Goal: Navigation & Orientation: Find specific page/section

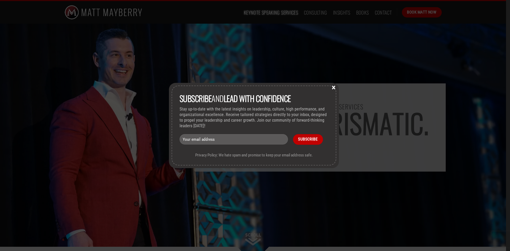
click at [333, 88] on button "×" at bounding box center [333, 87] width 8 height 5
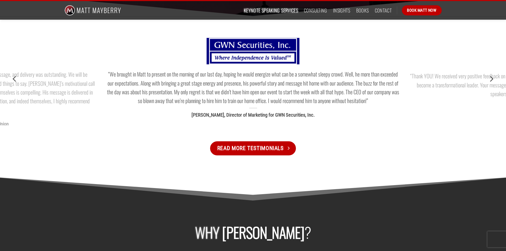
scroll to position [610, 0]
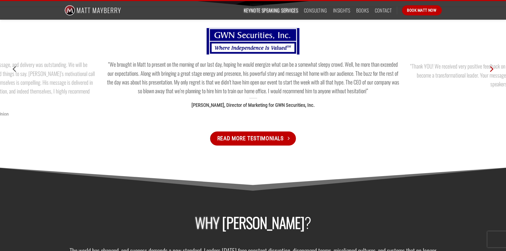
click at [491, 71] on icon "Next" at bounding box center [491, 69] width 3 height 6
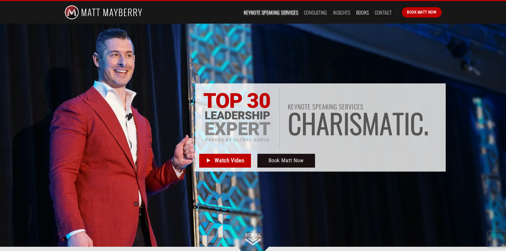
click at [356, 12] on link "Books" at bounding box center [362, 13] width 13 height 10
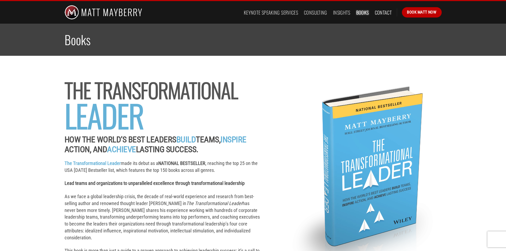
click at [378, 14] on link "Contact" at bounding box center [382, 13] width 17 height 10
